Goal: Find specific page/section: Find specific page/section

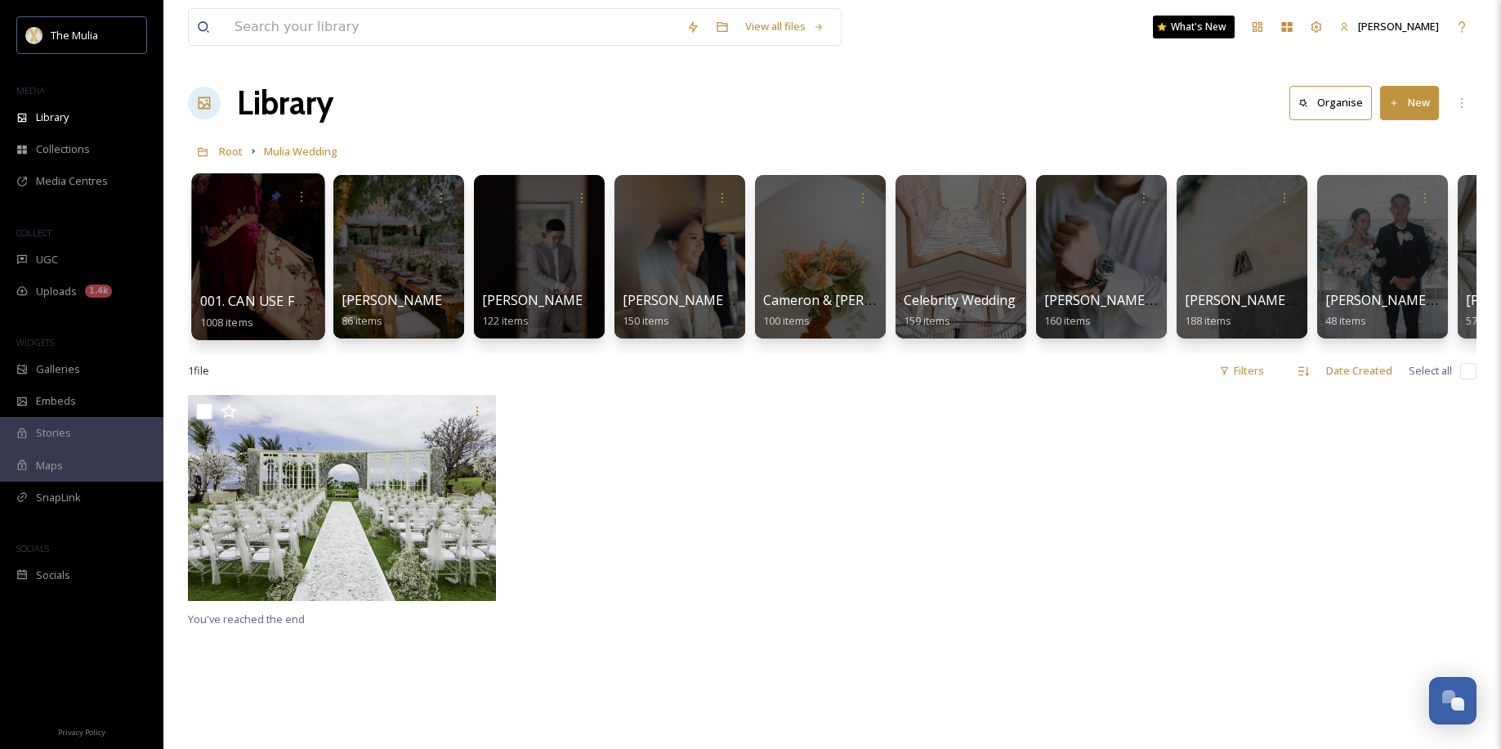
click at [221, 240] on div at bounding box center [257, 256] width 133 height 167
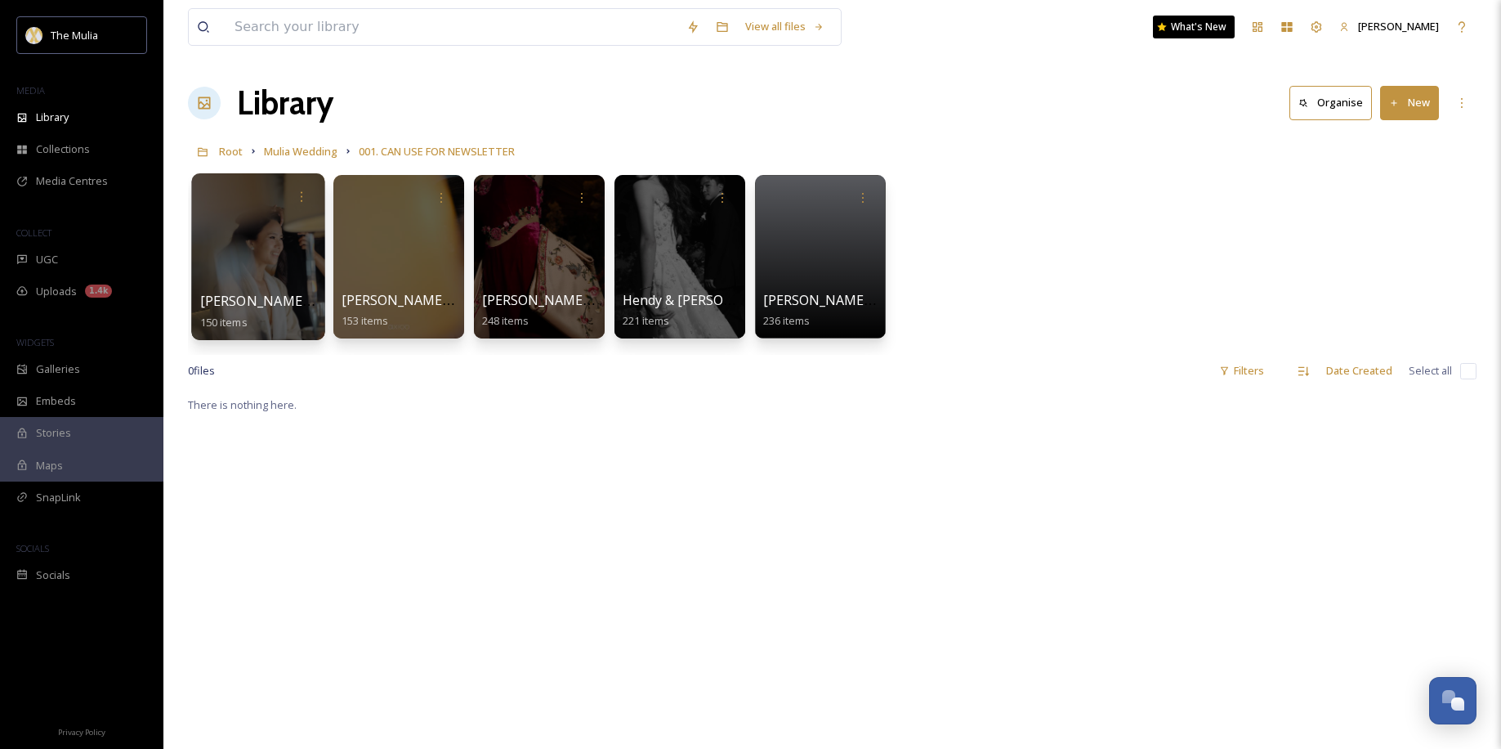
click at [253, 244] on div at bounding box center [257, 256] width 133 height 167
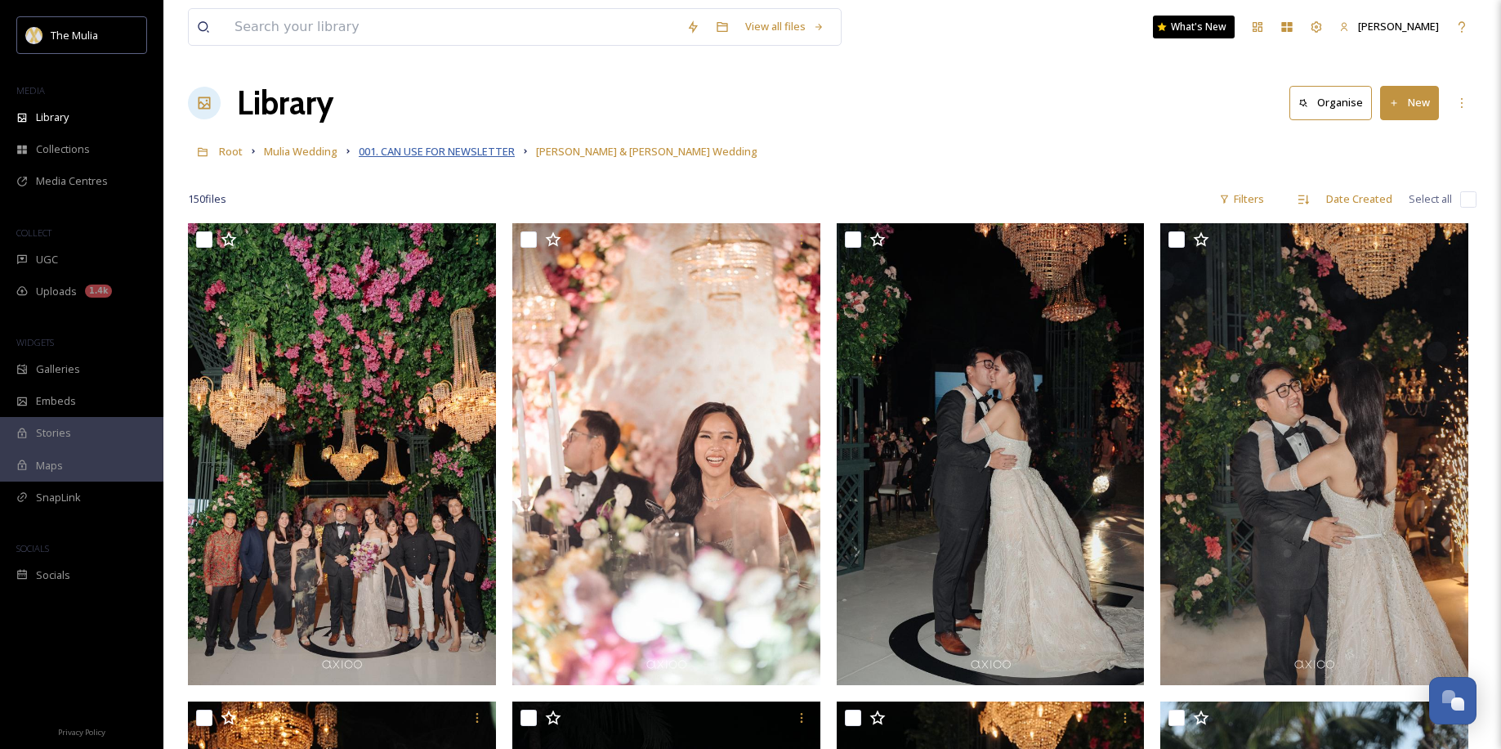
click at [456, 153] on span "001. CAN USE FOR NEWSLETTER" at bounding box center [437, 151] width 156 height 15
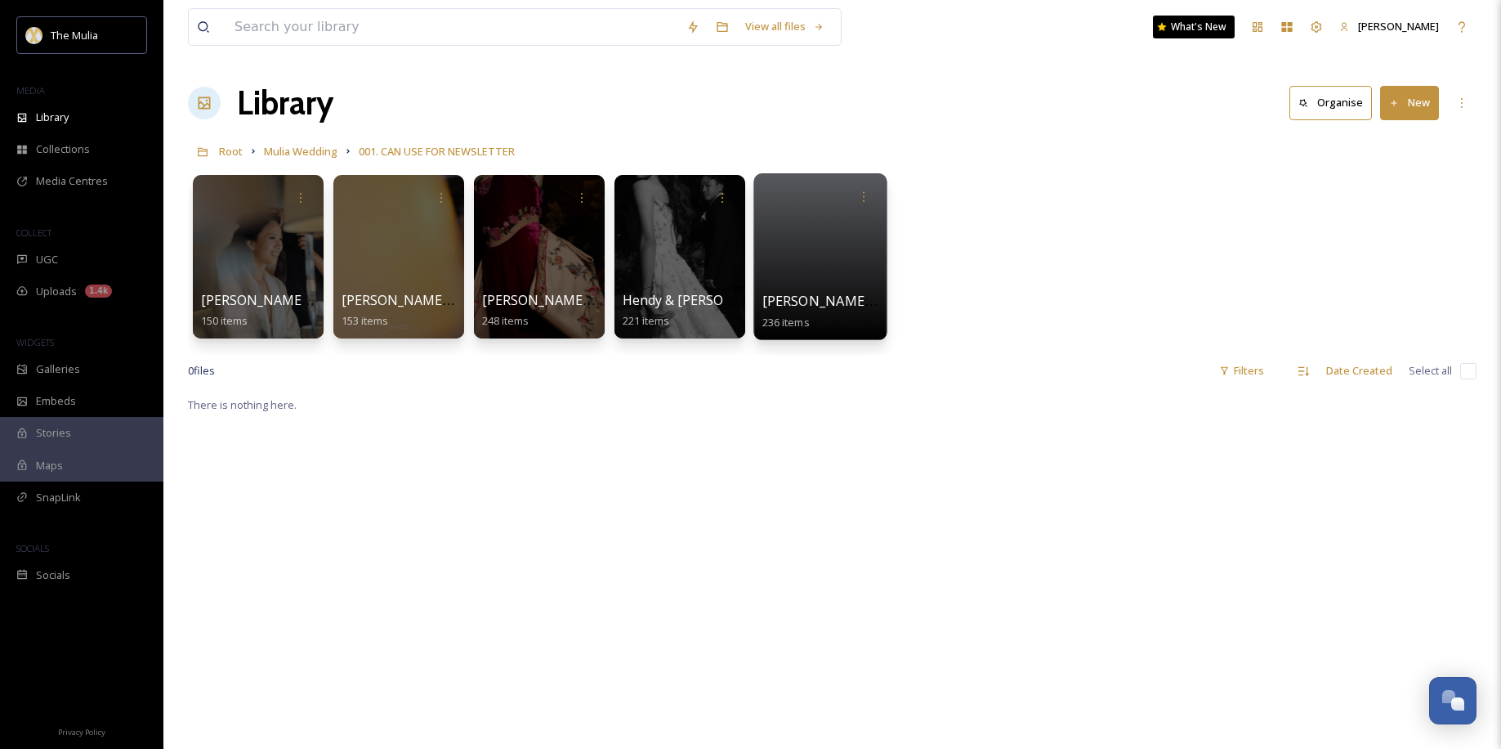
click at [803, 257] on div at bounding box center [819, 256] width 133 height 167
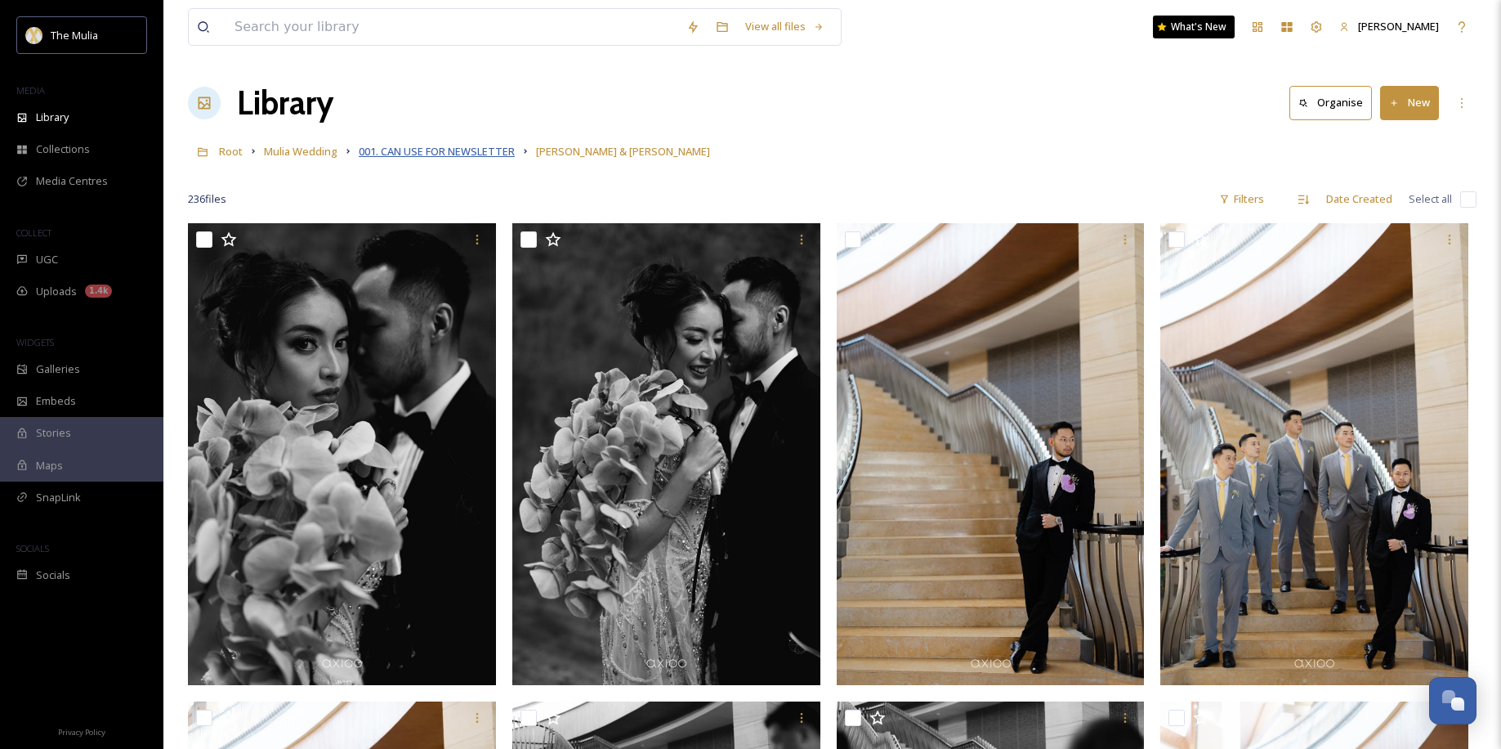
click at [444, 155] on span "001. CAN USE FOR NEWSLETTER" at bounding box center [437, 151] width 156 height 15
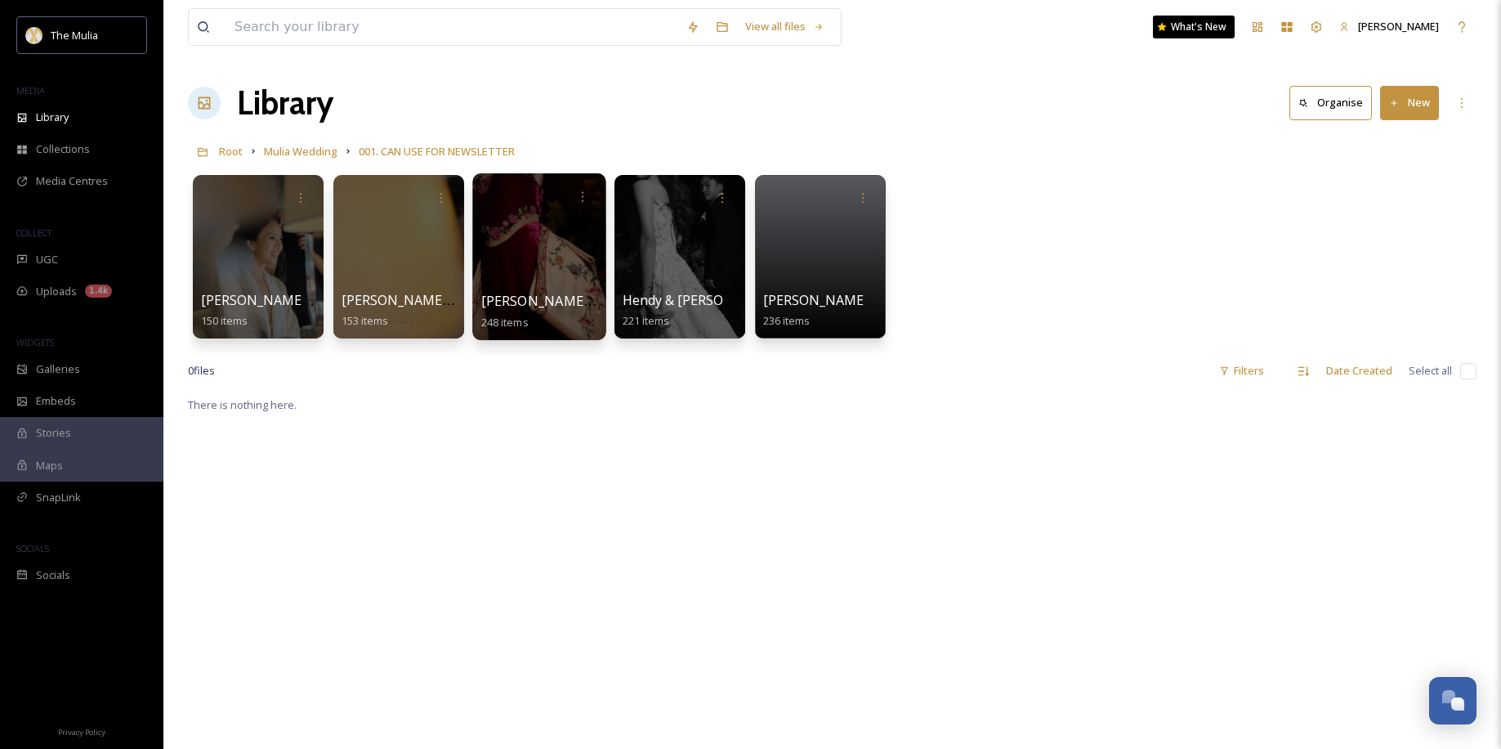
click at [528, 245] on div at bounding box center [538, 256] width 133 height 167
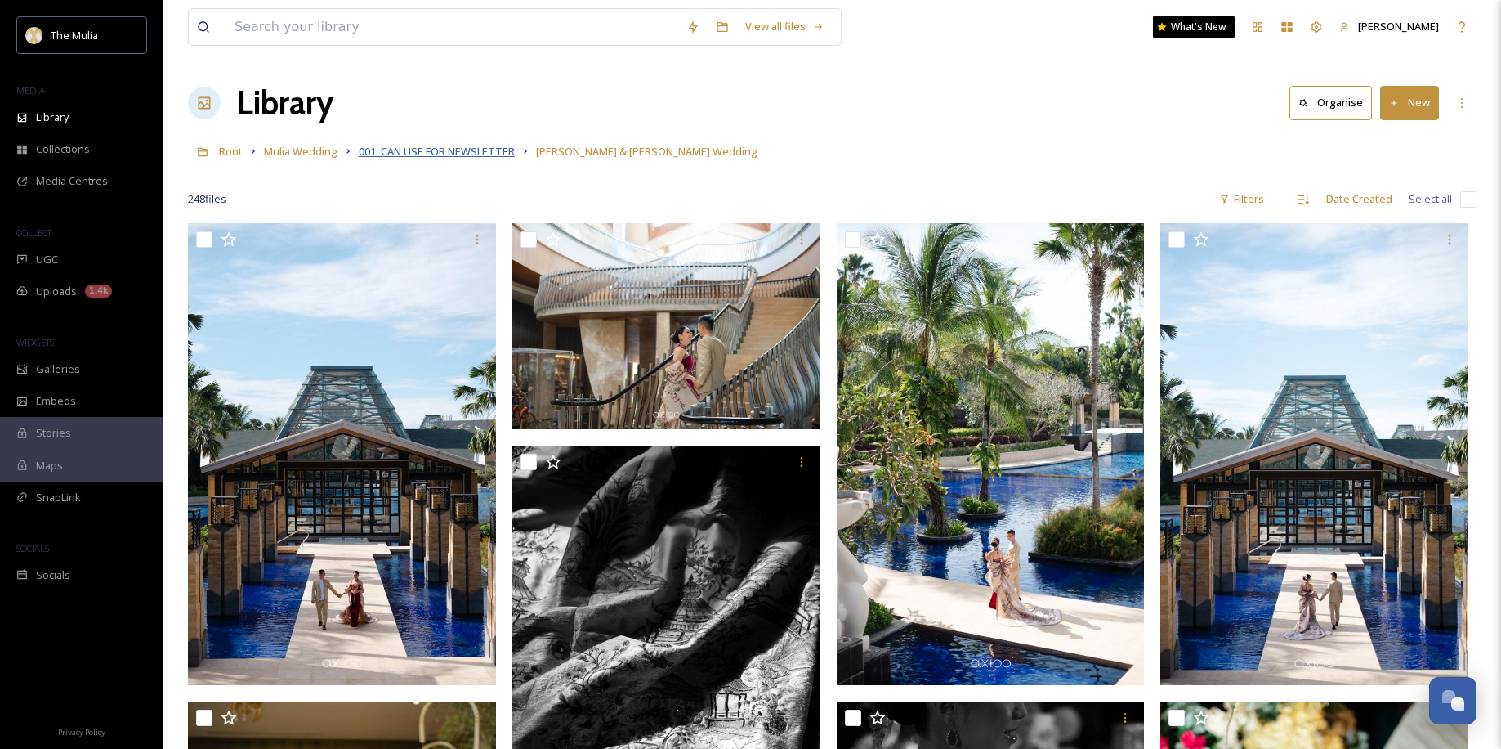
click at [448, 153] on span "001. CAN USE FOR NEWSLETTER" at bounding box center [437, 151] width 156 height 15
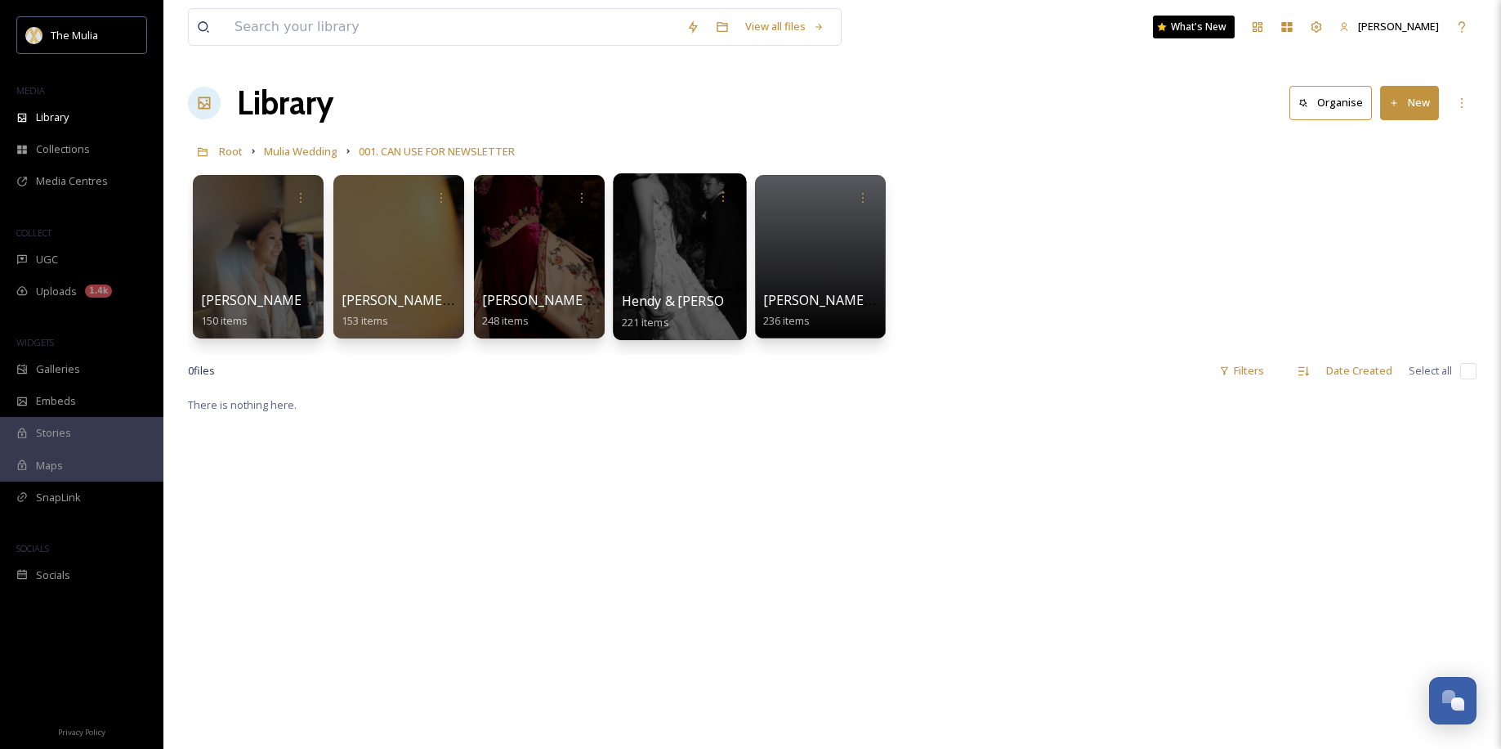
click at [668, 254] on div at bounding box center [679, 256] width 133 height 167
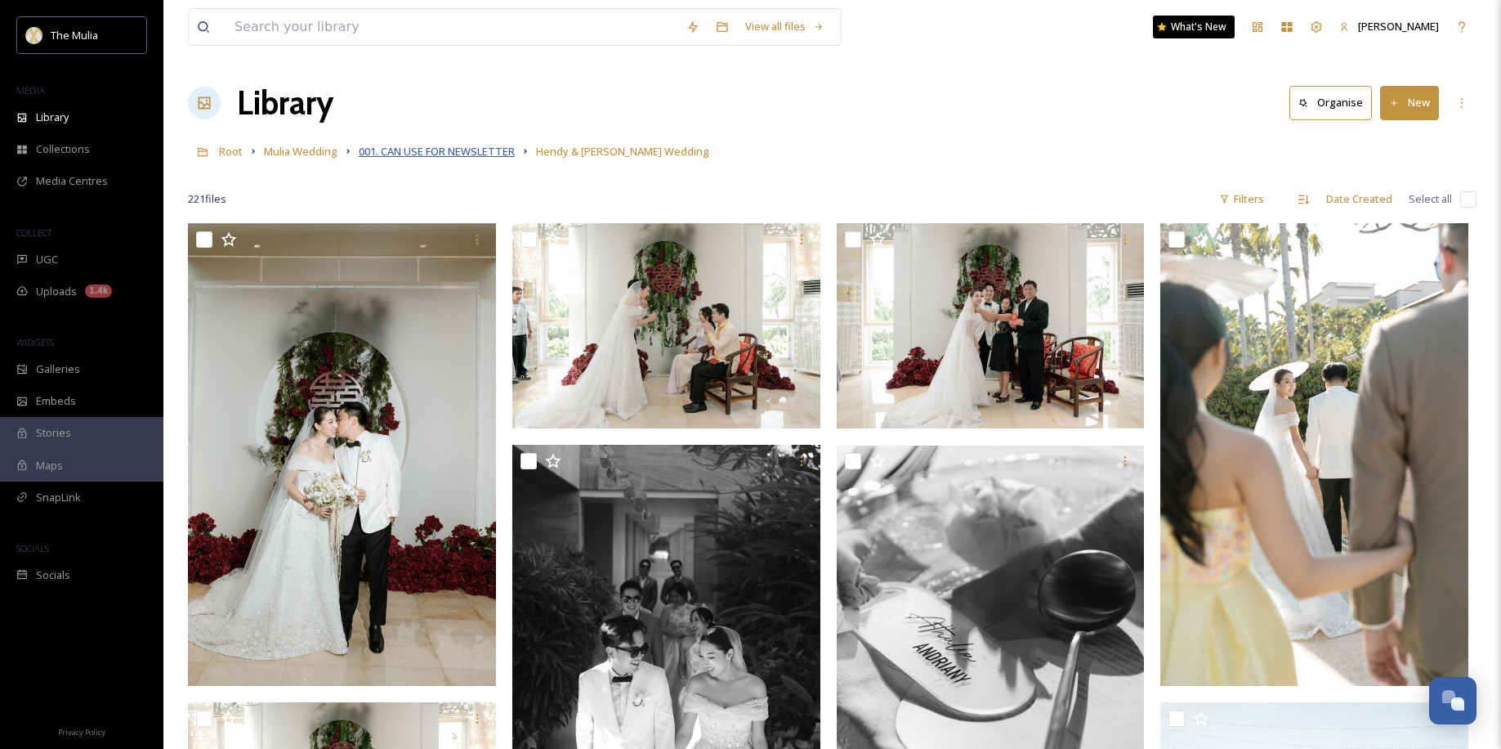
click at [434, 150] on span "001. CAN USE FOR NEWSLETTER" at bounding box center [437, 151] width 156 height 15
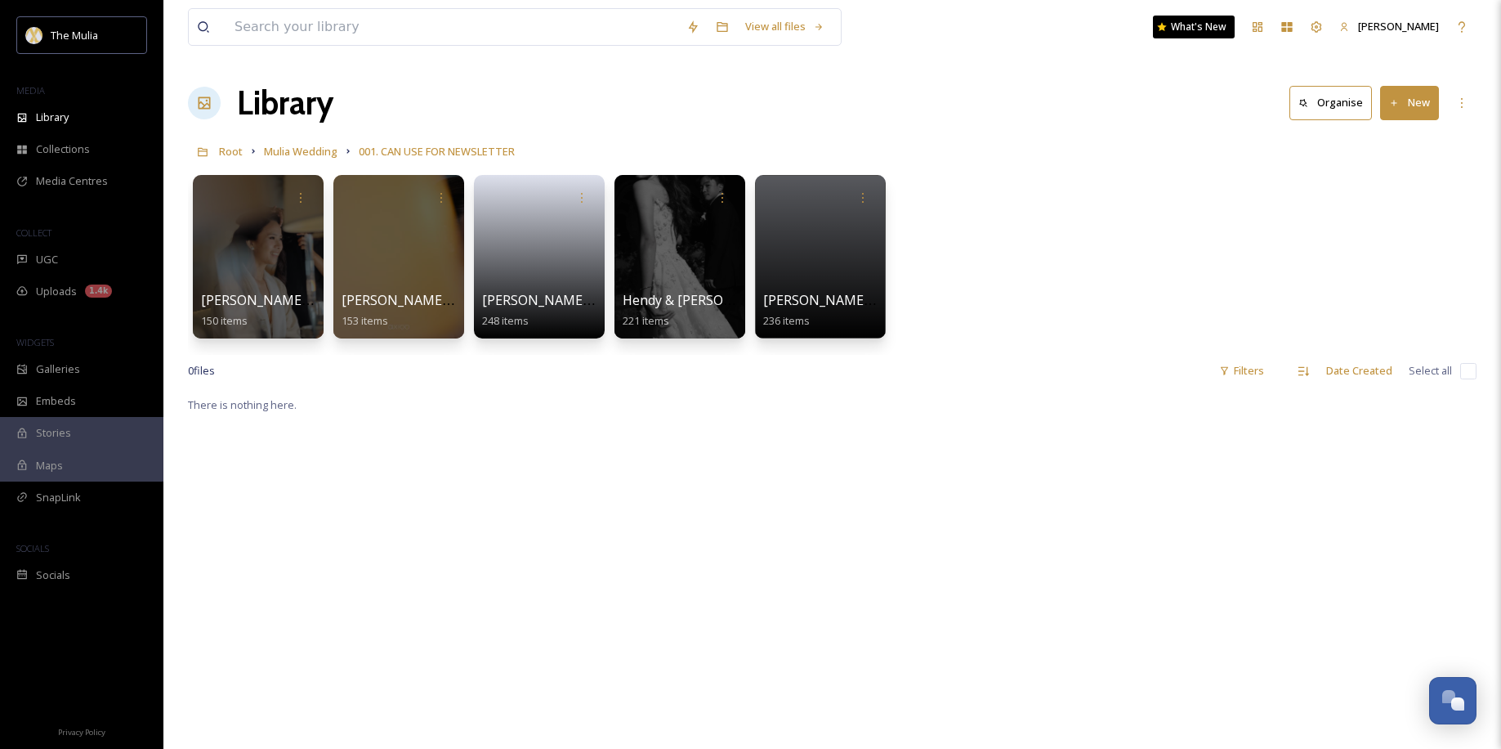
click at [288, 160] on link "Mulia Wedding" at bounding box center [301, 151] width 74 height 20
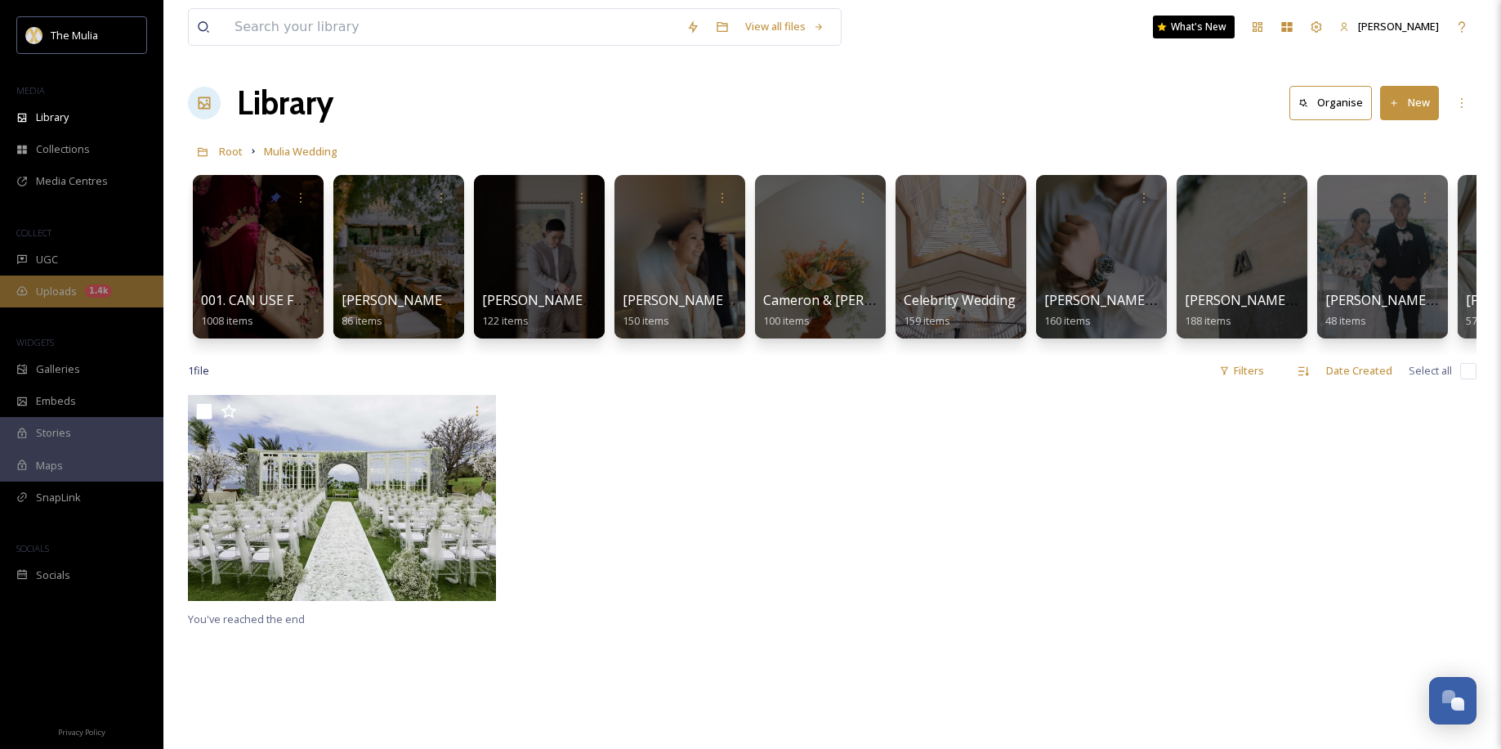
click at [83, 277] on div "Uploads 1.4k" at bounding box center [81, 291] width 163 height 32
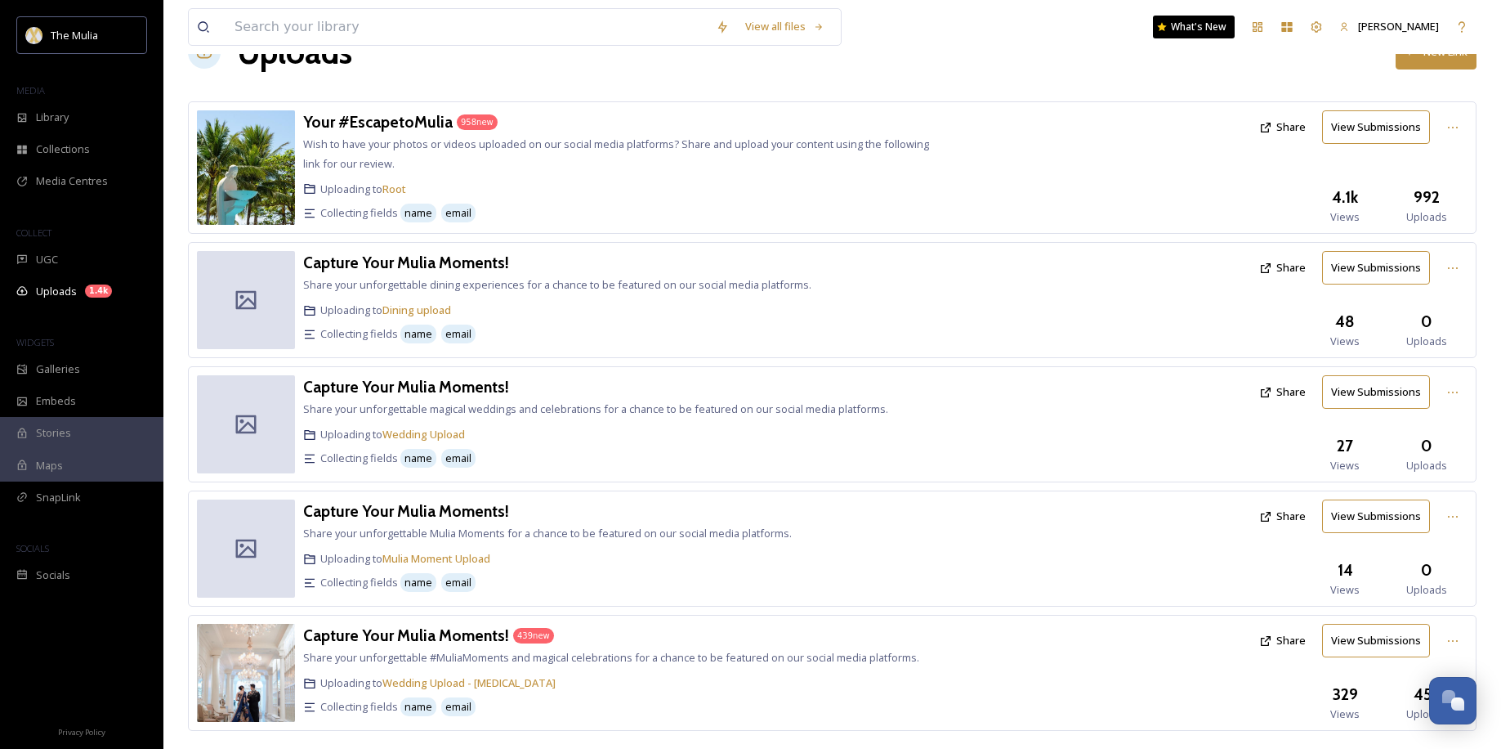
scroll to position [82, 0]
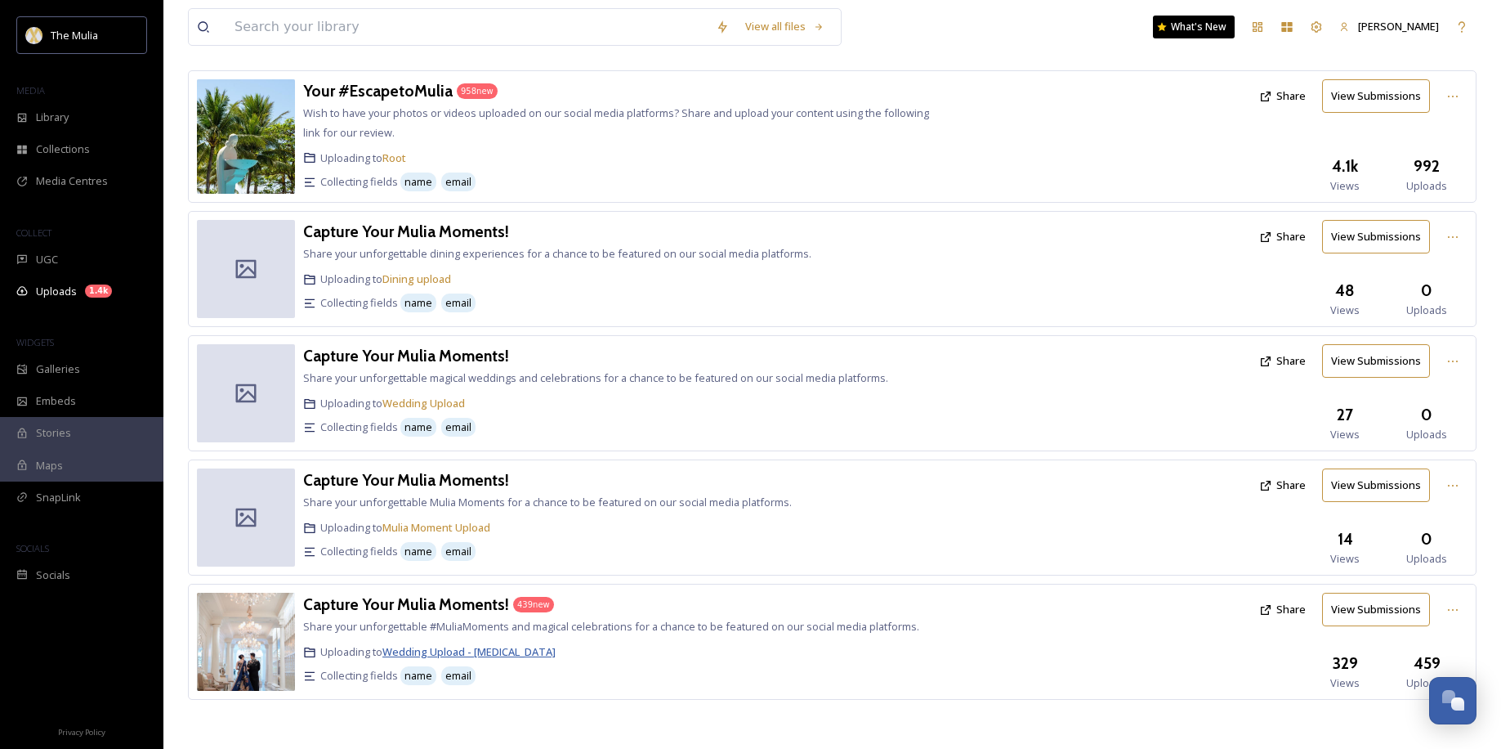
click at [471, 647] on span "Wedding Upload - [MEDICAL_DATA]" at bounding box center [468, 651] width 173 height 15
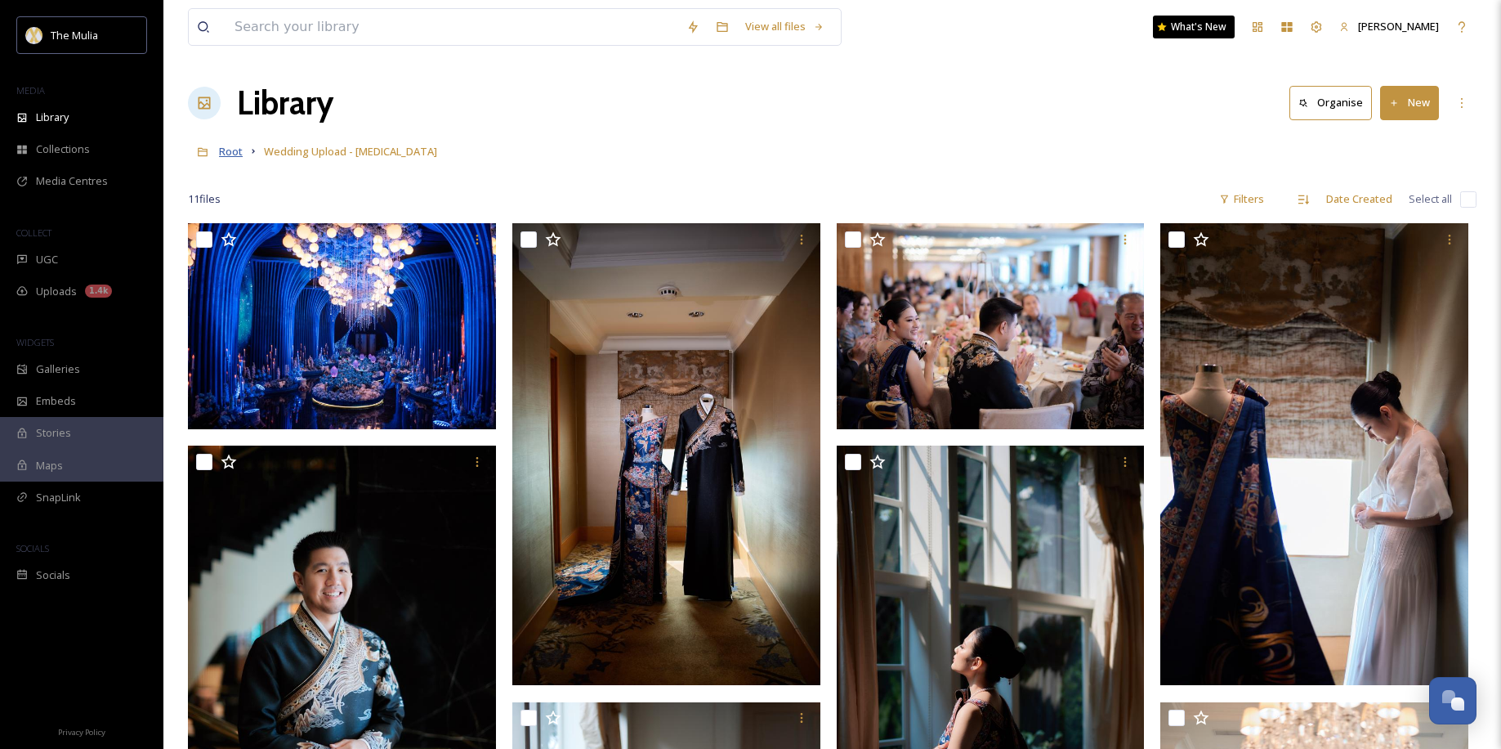
click at [239, 154] on span "Root" at bounding box center [231, 151] width 24 height 15
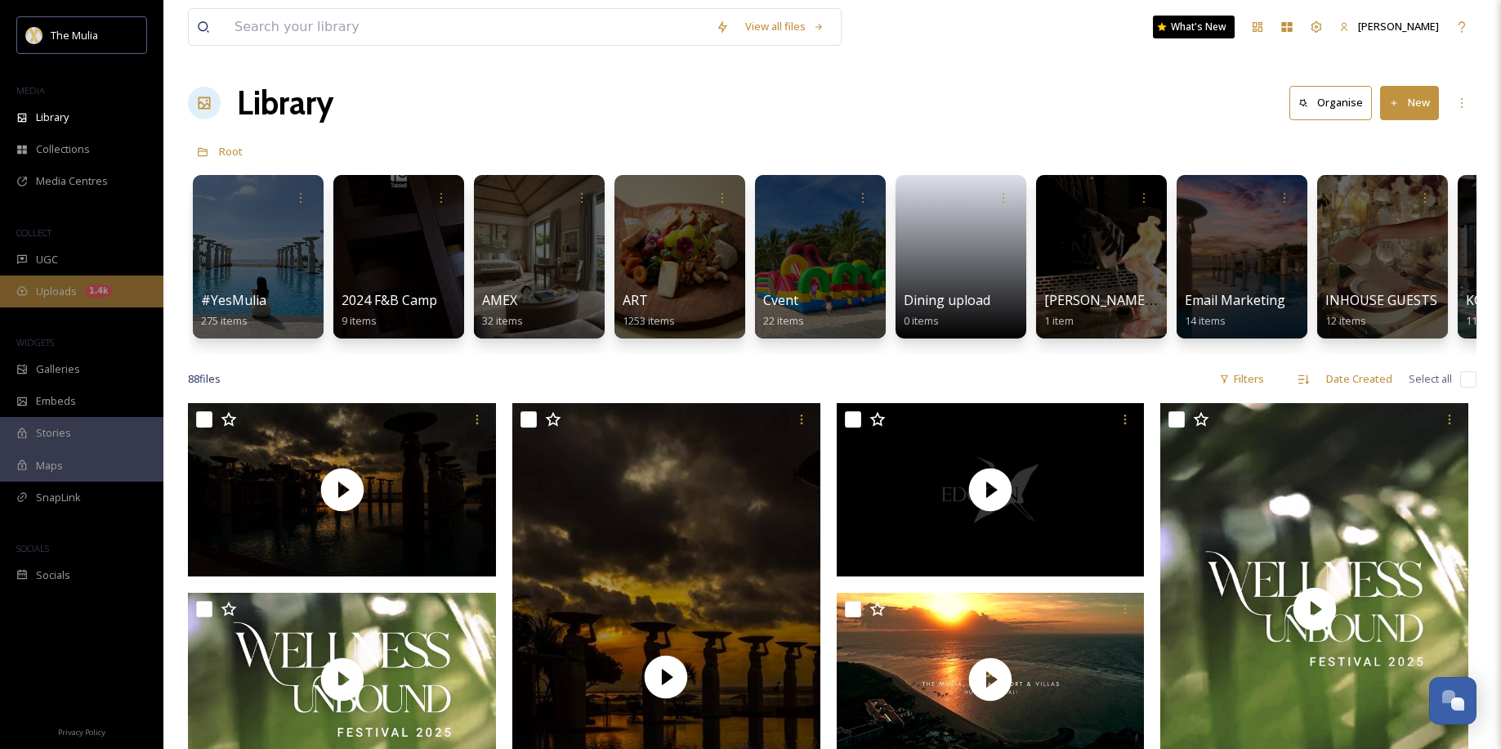
click at [70, 300] on div "Uploads 1.4k" at bounding box center [81, 291] width 163 height 32
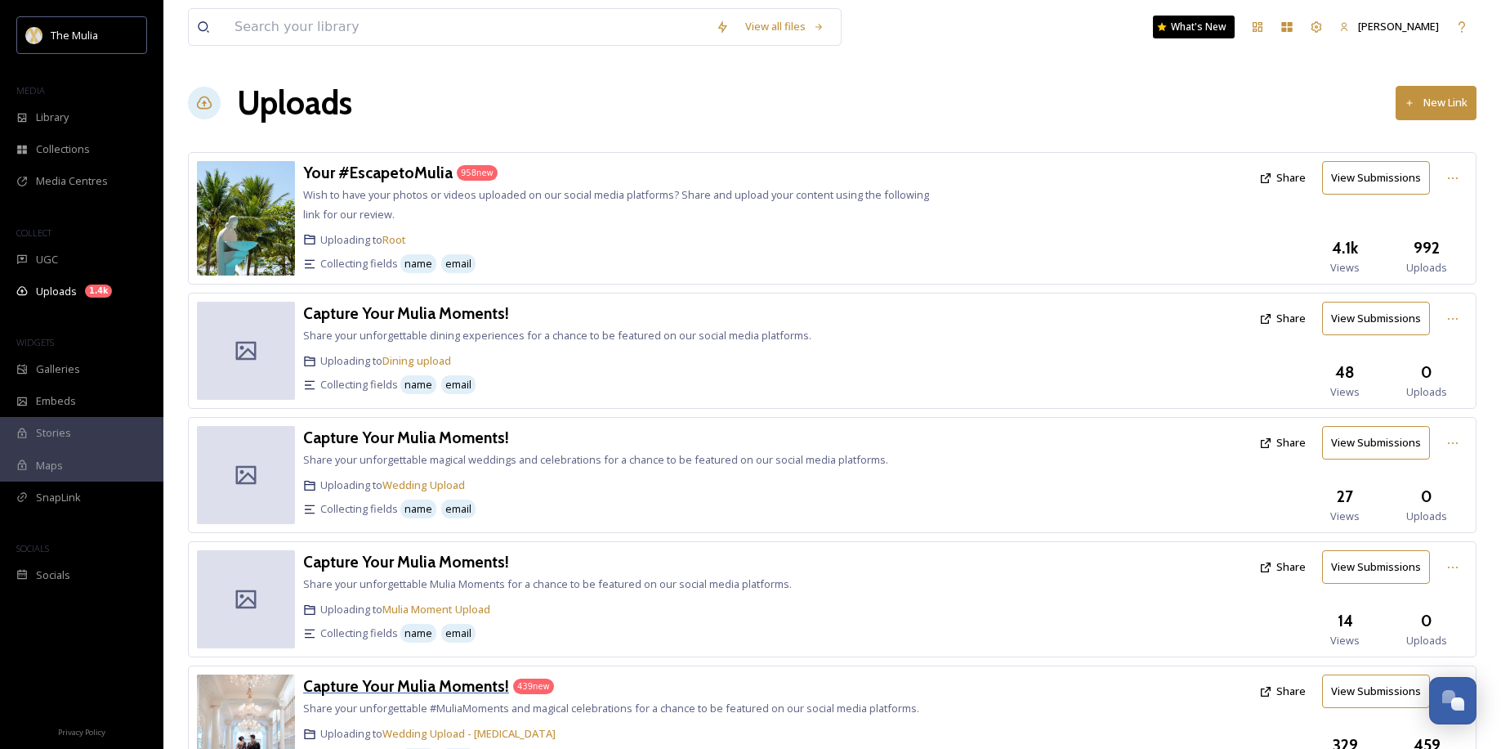
click at [463, 686] on h3 "Capture Your Mulia Moments!" at bounding box center [406, 686] width 206 height 20
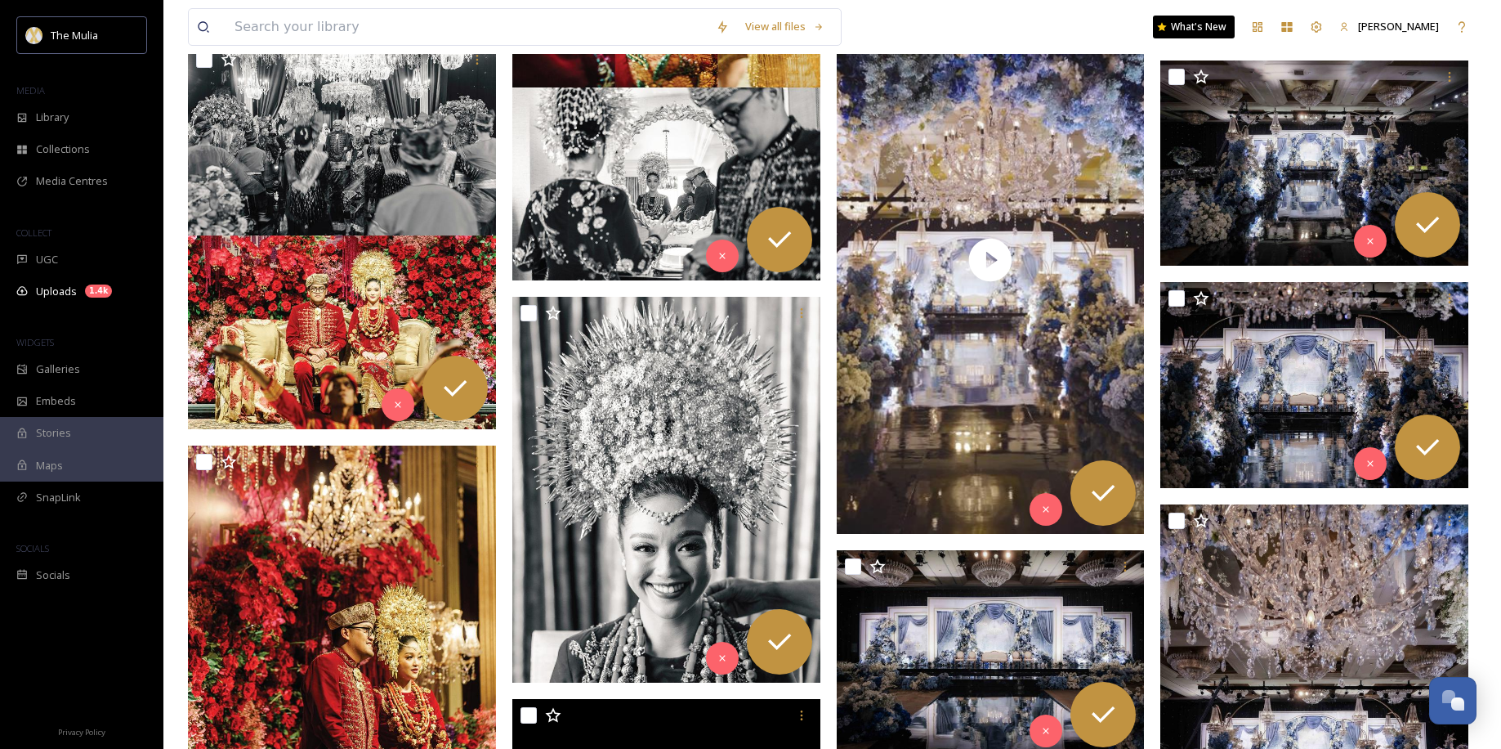
scroll to position [35168, 0]
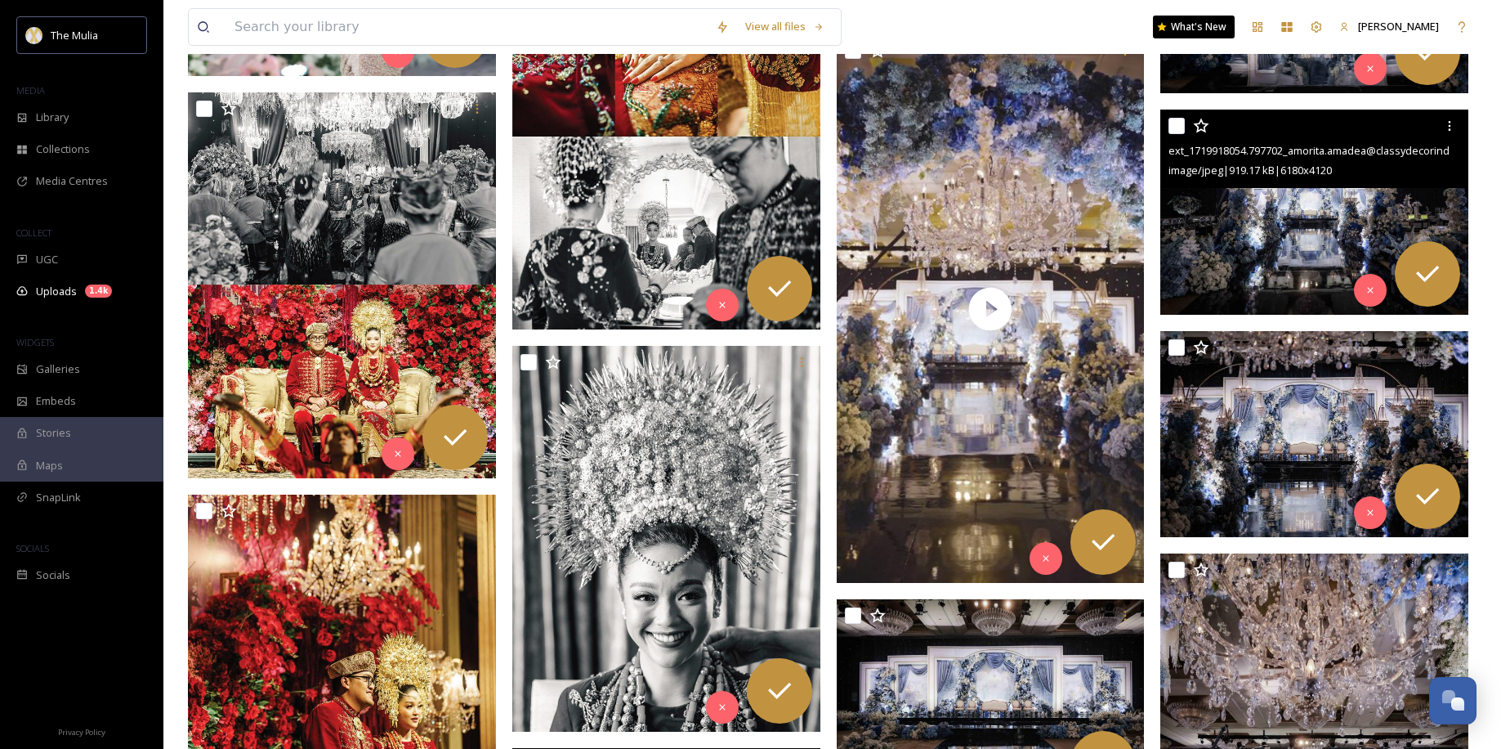
click at [1286, 237] on img at bounding box center [1314, 213] width 308 height 206
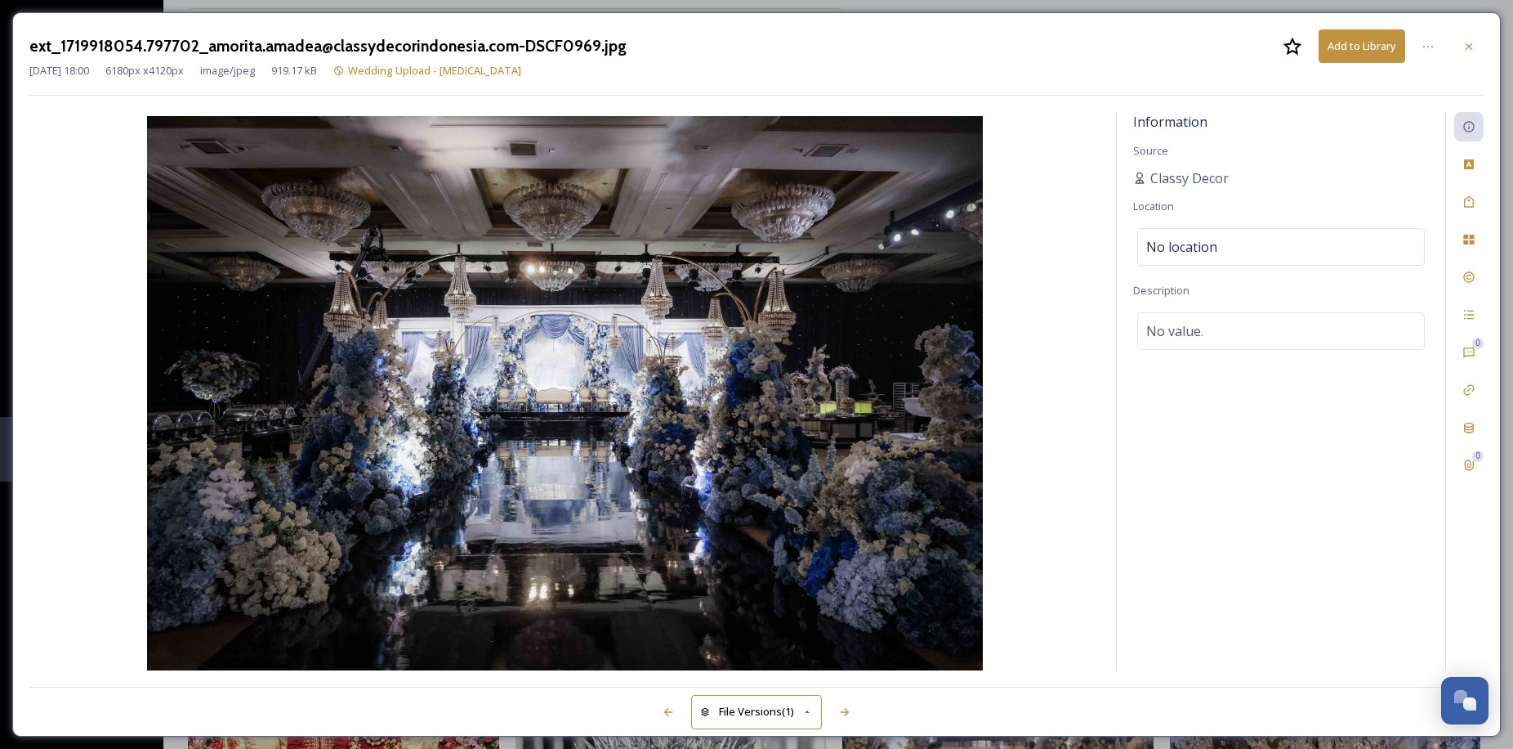
click at [600, 350] on img at bounding box center [564, 394] width 1071 height 557
click at [1469, 45] on icon at bounding box center [1469, 45] width 7 height 7
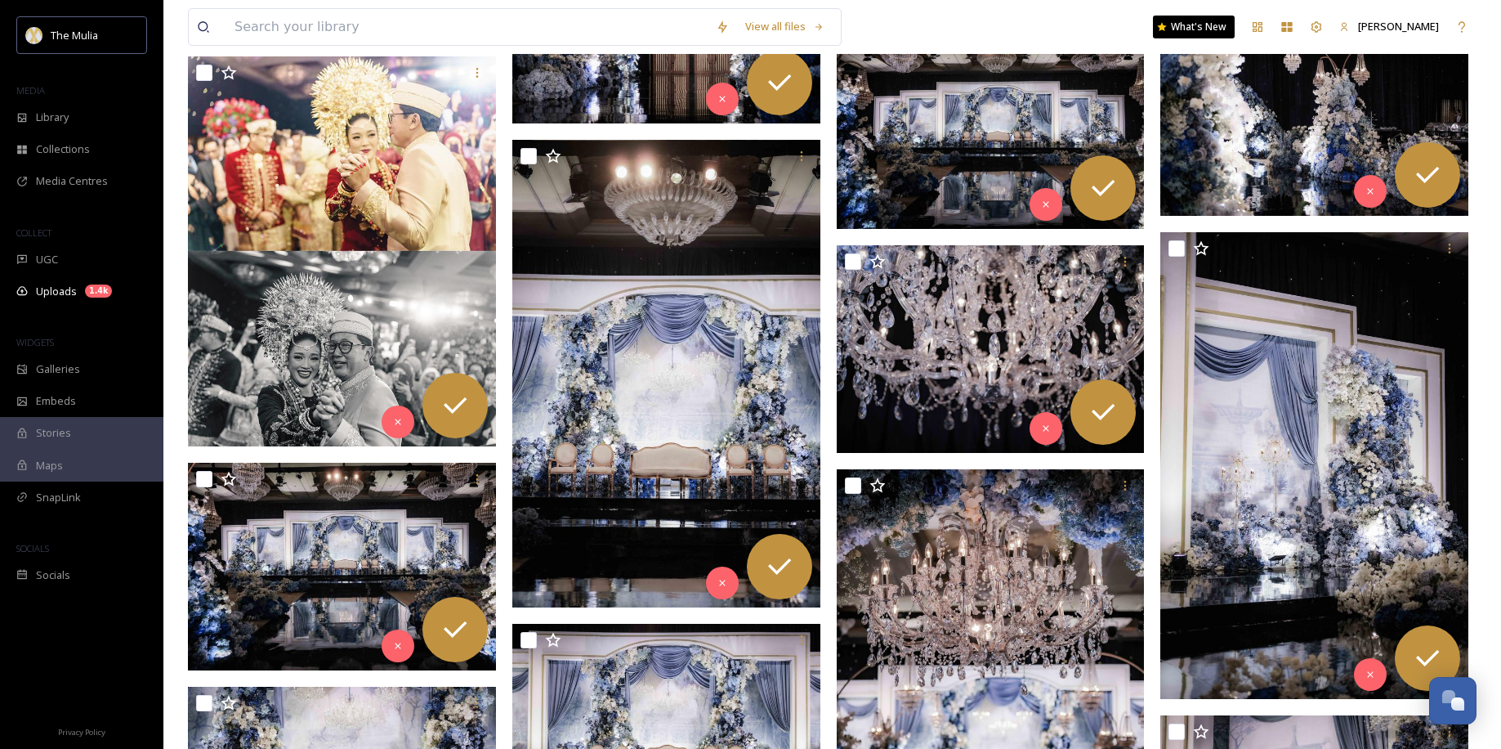
scroll to position [36926, 0]
